Goal: Task Accomplishment & Management: Manage account settings

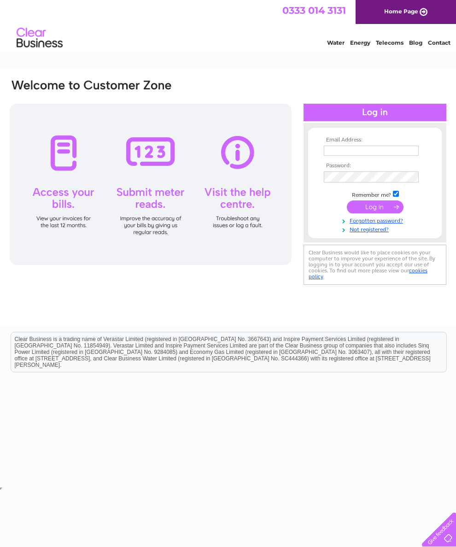
click at [368, 152] on input "text" at bounding box center [371, 151] width 95 height 10
type input "[EMAIL_ADDRESS][DOMAIN_NAME]"
click at [403, 195] on td "Remember me?" at bounding box center [374, 194] width 107 height 9
click at [386, 213] on input "submit" at bounding box center [375, 206] width 57 height 13
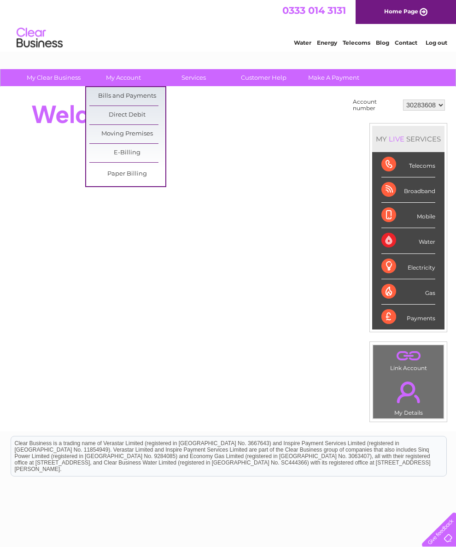
click at [147, 88] on link "Bills and Payments" at bounding box center [127, 96] width 76 height 18
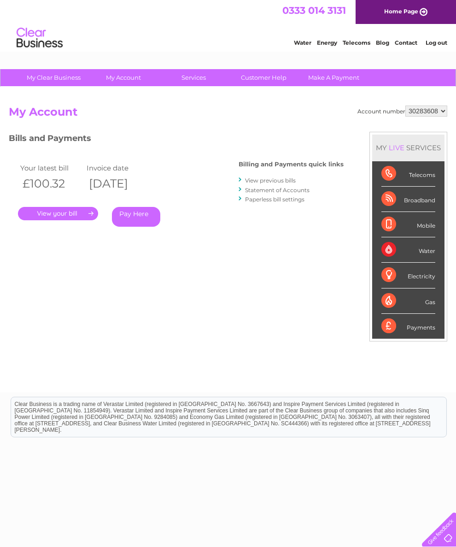
click at [79, 216] on link "." at bounding box center [58, 213] width 80 height 13
click at [63, 210] on link "." at bounding box center [58, 213] width 80 height 13
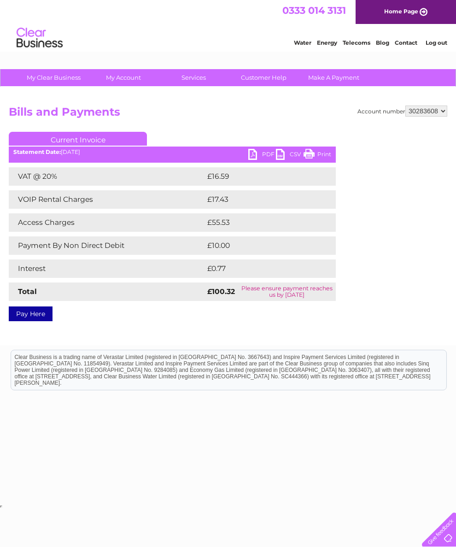
click at [266, 145] on ul "Current Invoice" at bounding box center [172, 140] width 327 height 17
click at [256, 153] on link "PDF" at bounding box center [262, 155] width 28 height 13
click at [262, 149] on link "PDF" at bounding box center [262, 155] width 28 height 13
